Goal: Find contact information: Find contact information

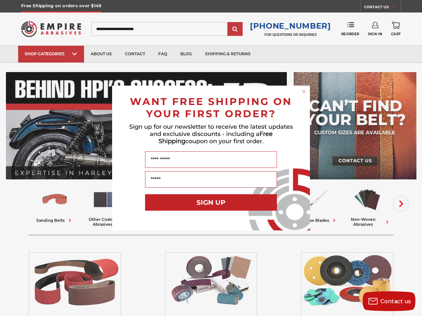
click at [211, 158] on input "Name" at bounding box center [211, 160] width 132 height 16
click at [304, 92] on icon "Close dialog" at bounding box center [303, 91] width 3 height 3
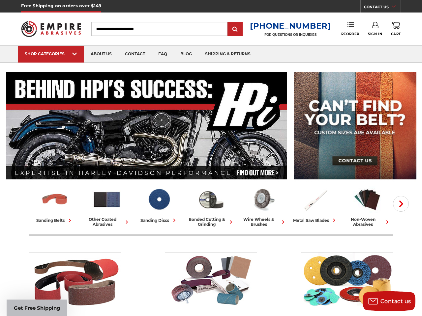
click at [211, 209] on button "SIGN UP" at bounding box center [211, 217] width 132 height 16
click at [389, 301] on span "Contact us" at bounding box center [395, 301] width 31 height 6
